Goal: Task Accomplishment & Management: Complete application form

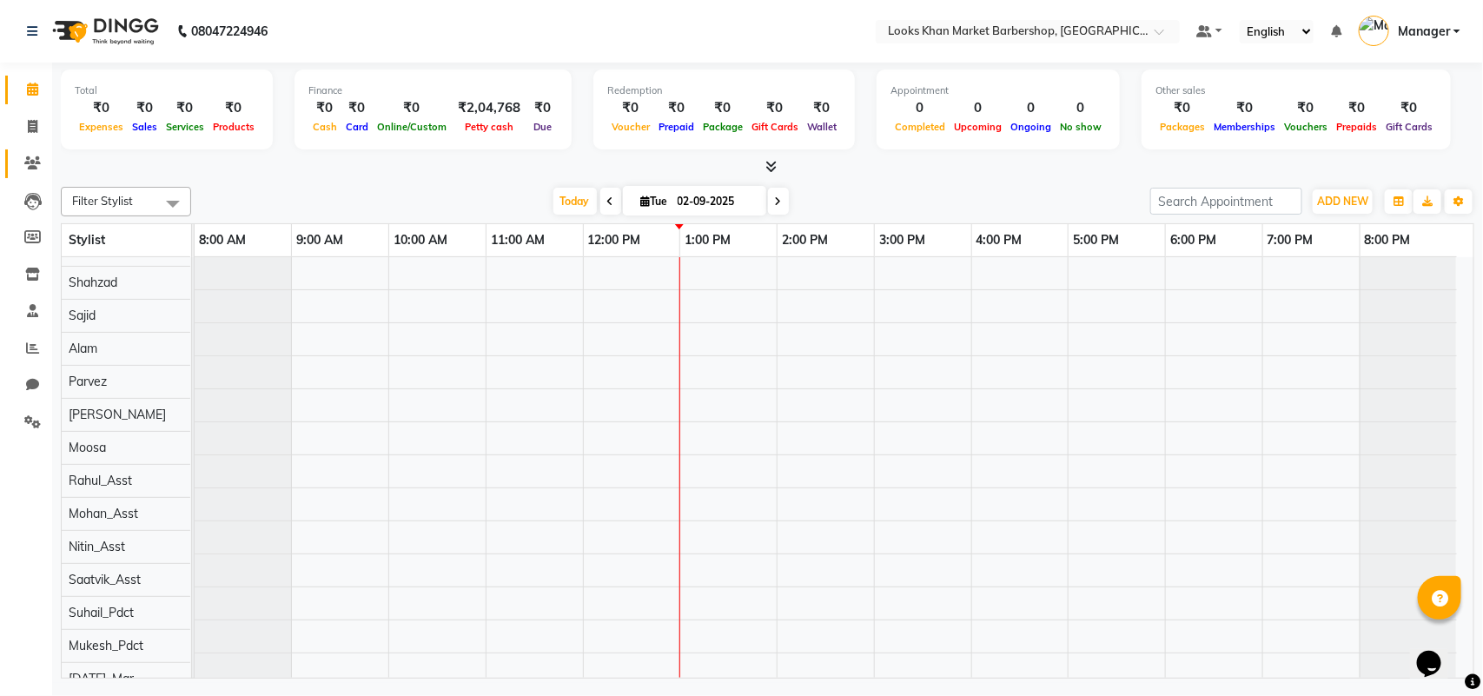
scroll to position [23, 0]
click at [31, 154] on span at bounding box center [32, 164] width 30 height 20
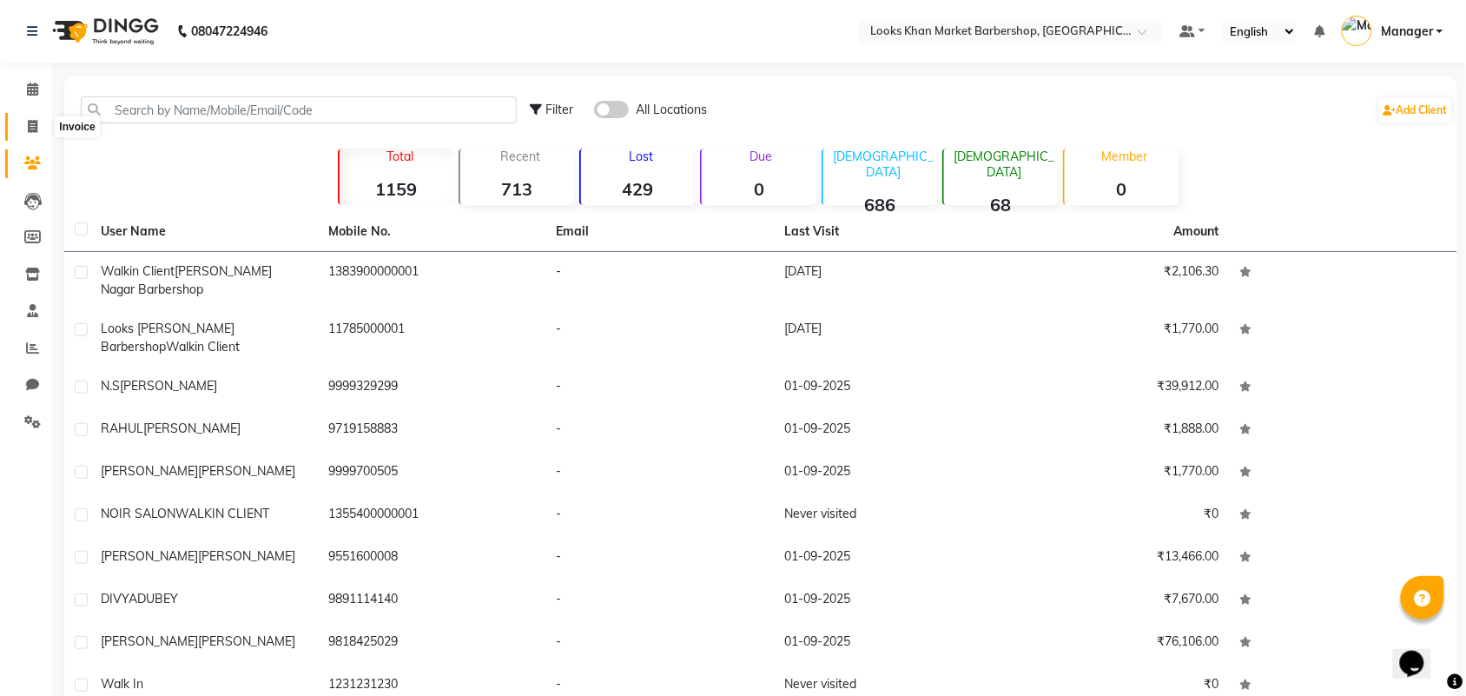
click at [33, 122] on icon at bounding box center [33, 126] width 10 height 13
select select "service"
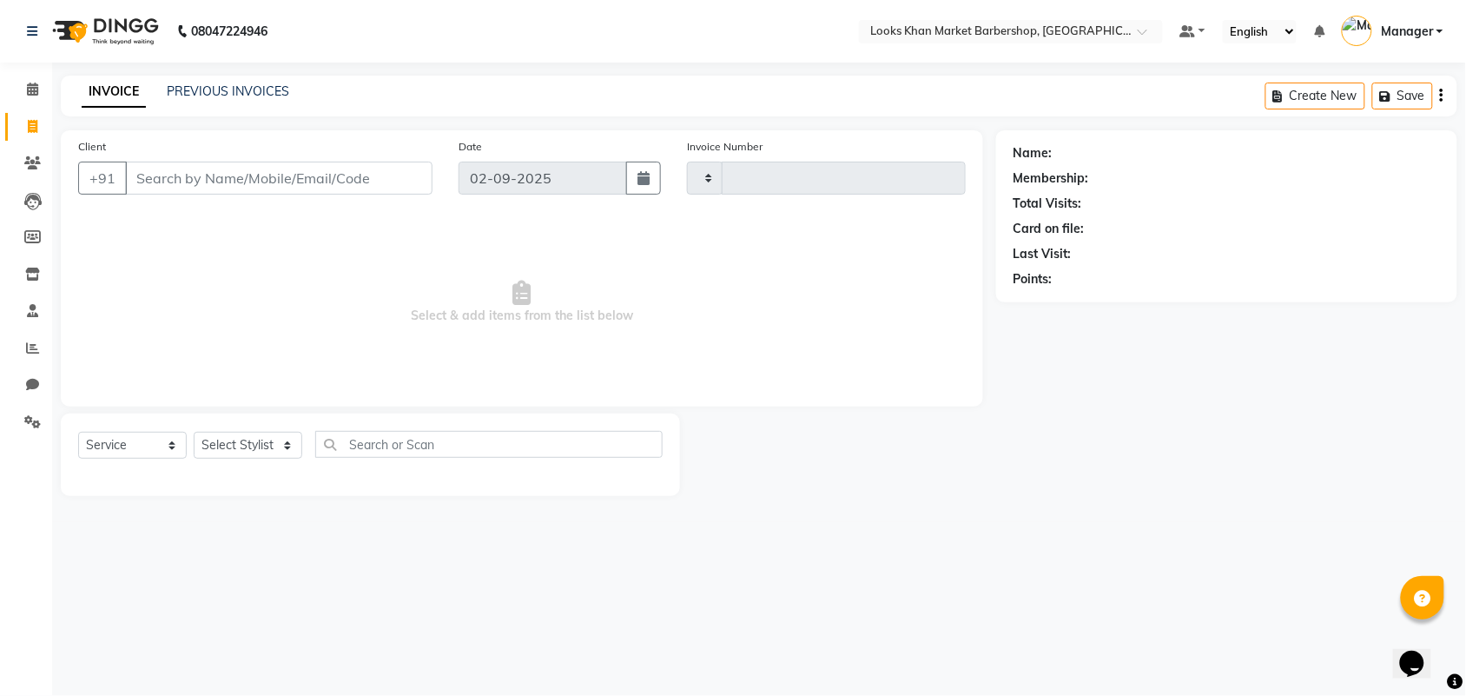
type input "3355"
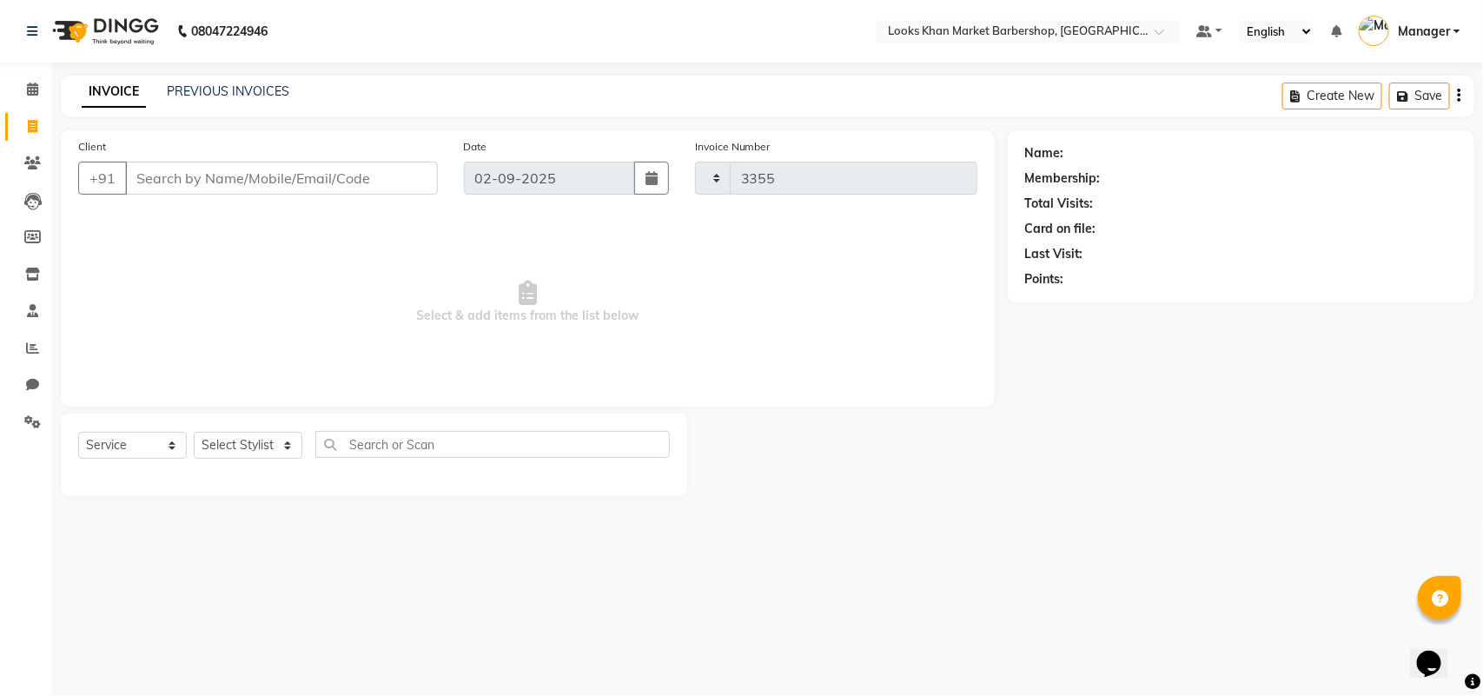
select select "8030"
click at [171, 175] on input "Client" at bounding box center [281, 178] width 313 height 33
click at [187, 188] on input "Client" at bounding box center [281, 178] width 313 height 33
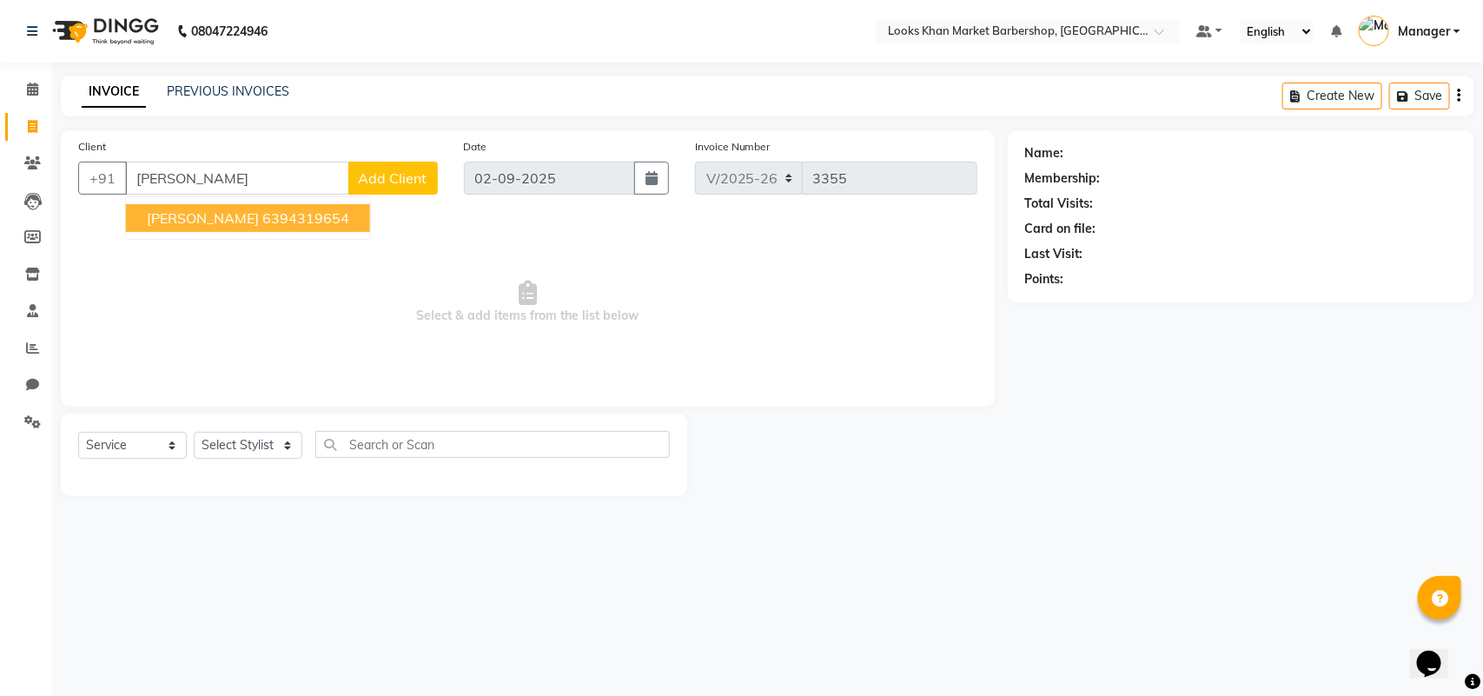
click at [214, 211] on span "[PERSON_NAME]" at bounding box center [203, 217] width 112 height 17
type input "6394319654"
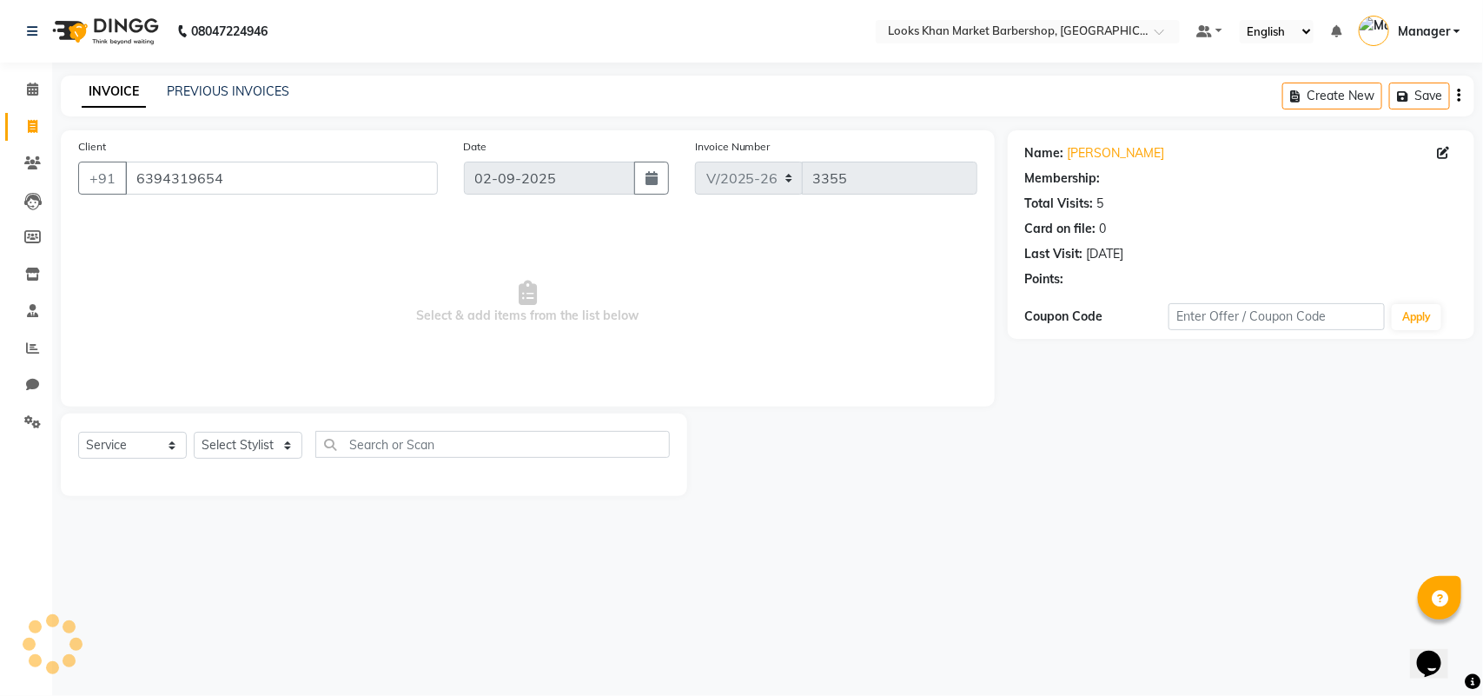
select select "1: Object"
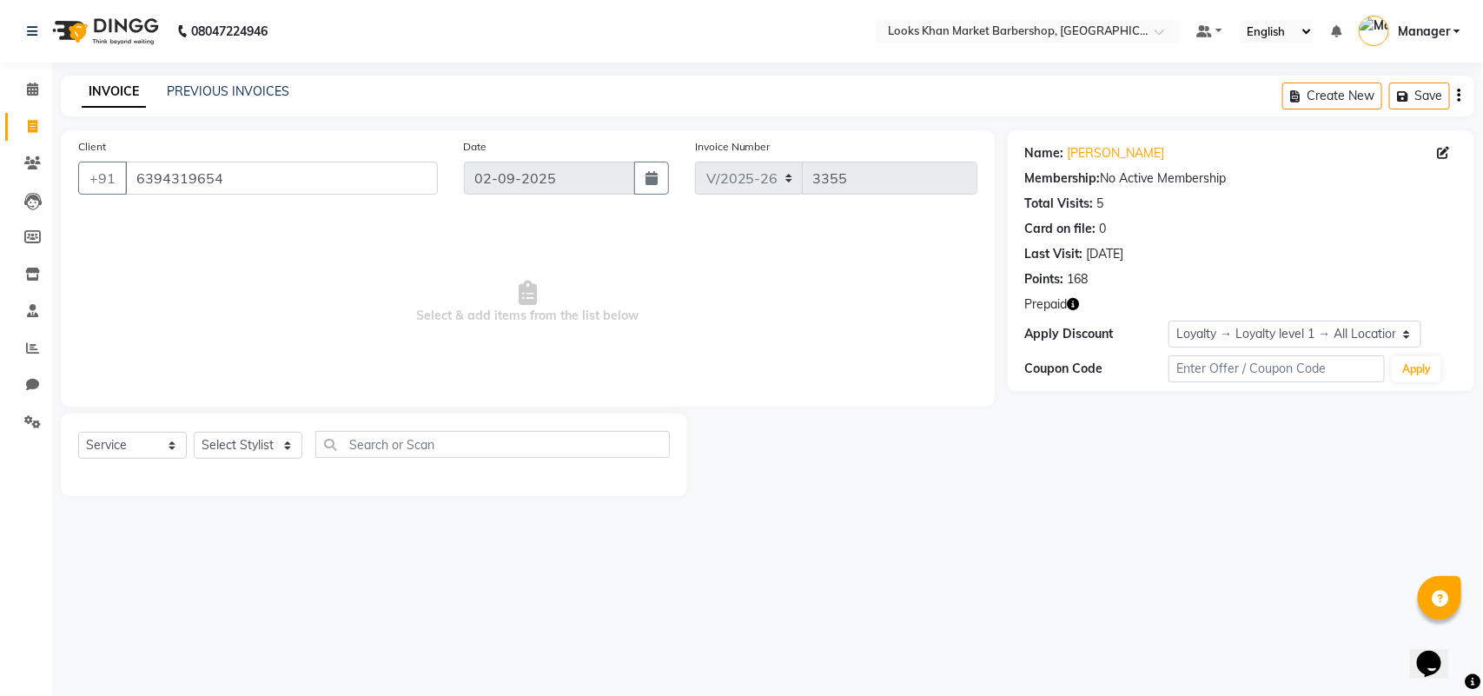
click at [1067, 298] on span "Prepaid" at bounding box center [1046, 304] width 43 height 18
click at [1073, 301] on icon "button" at bounding box center [1074, 304] width 12 height 12
click at [956, 467] on div at bounding box center [847, 455] width 320 height 83
click at [23, 87] on span at bounding box center [32, 90] width 30 height 20
